Goal: Information Seeking & Learning: Learn about a topic

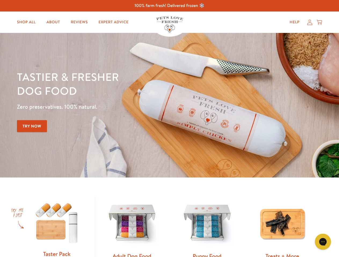
click at [169, 129] on div "Tastier & fresher dog food Zero preservatives. 100% natural. Try Now" at bounding box center [118, 105] width 203 height 71
click at [323, 242] on icon "Gorgias live chat" at bounding box center [322, 242] width 5 height 5
